Goal: Check status: Check status

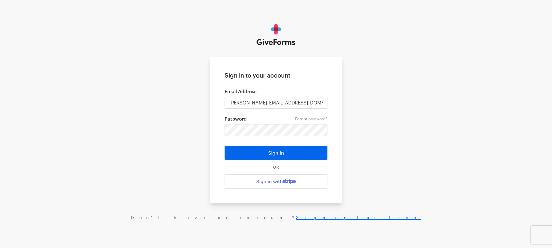
type input "cindy@peacemakerministries.org"
click at [239, 150] on button "Sign In" at bounding box center [276, 153] width 103 height 14
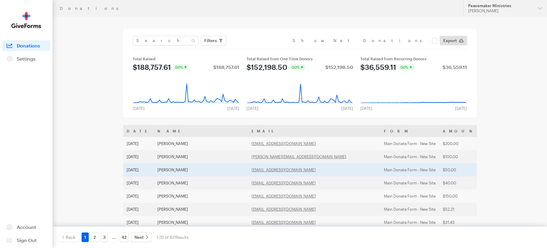
click at [135, 169] on td "[DATE]" at bounding box center [138, 170] width 31 height 13
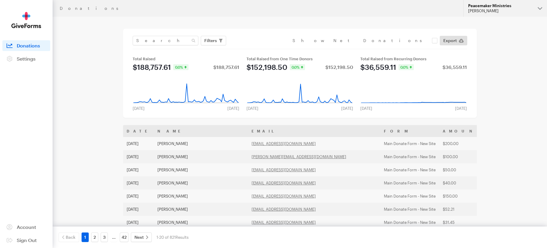
click at [542, 7] on button "Peacemaker Ministries [PERSON_NAME]" at bounding box center [506, 8] width 84 height 17
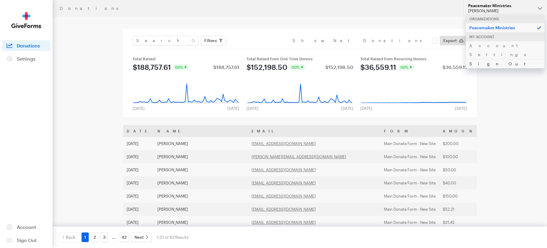
click at [482, 59] on link "Sign Out" at bounding box center [505, 63] width 79 height 9
